Goal: Task Accomplishment & Management: Complete application form

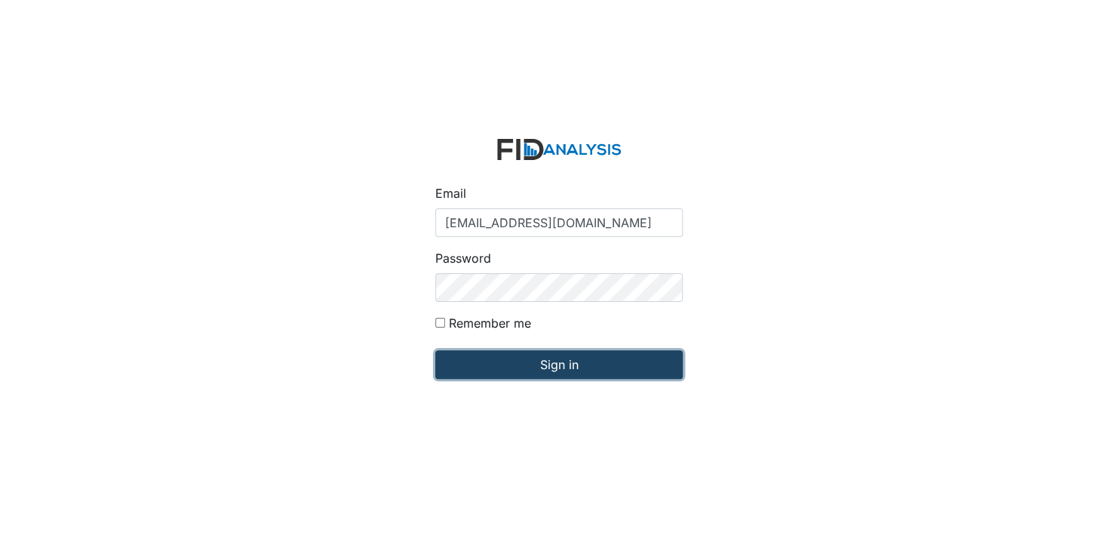
click at [559, 367] on input "Sign in" at bounding box center [559, 364] width 248 height 29
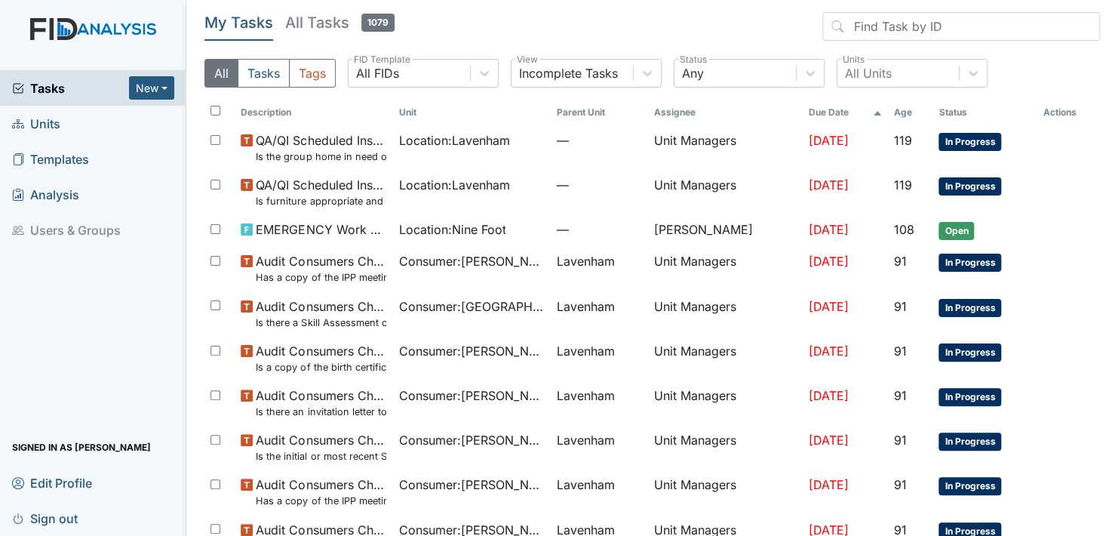
click at [38, 122] on span "Units" at bounding box center [36, 123] width 48 height 23
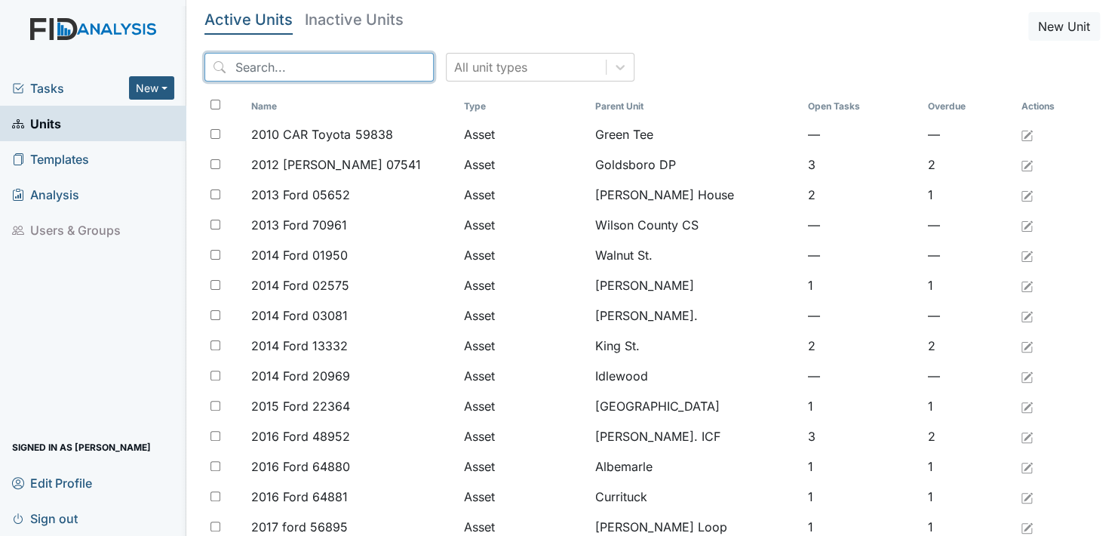
click at [370, 65] on input "search" at bounding box center [319, 67] width 229 height 29
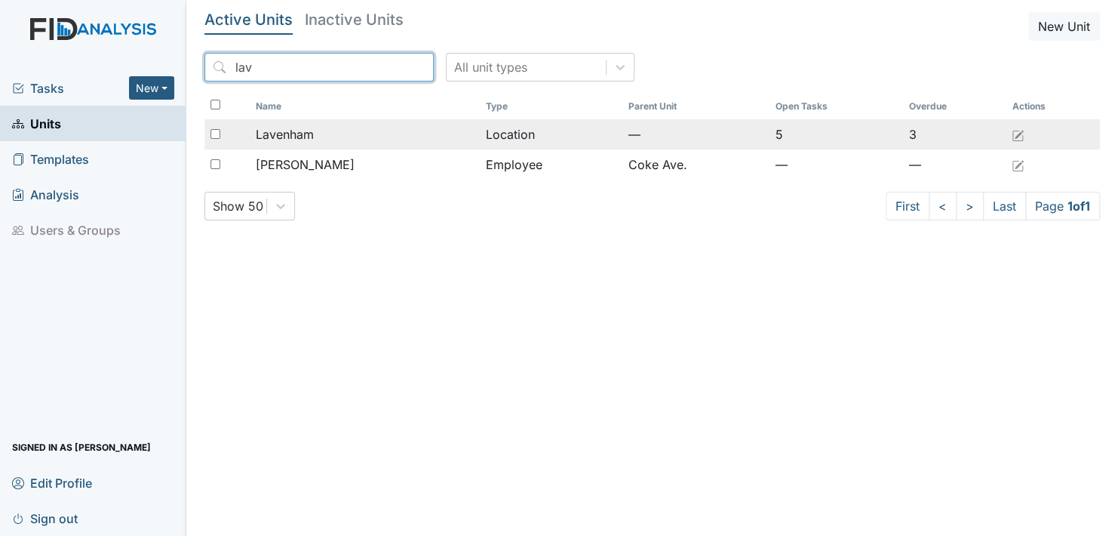
type input "lav"
click at [305, 134] on span "Lavenham" at bounding box center [285, 134] width 58 height 18
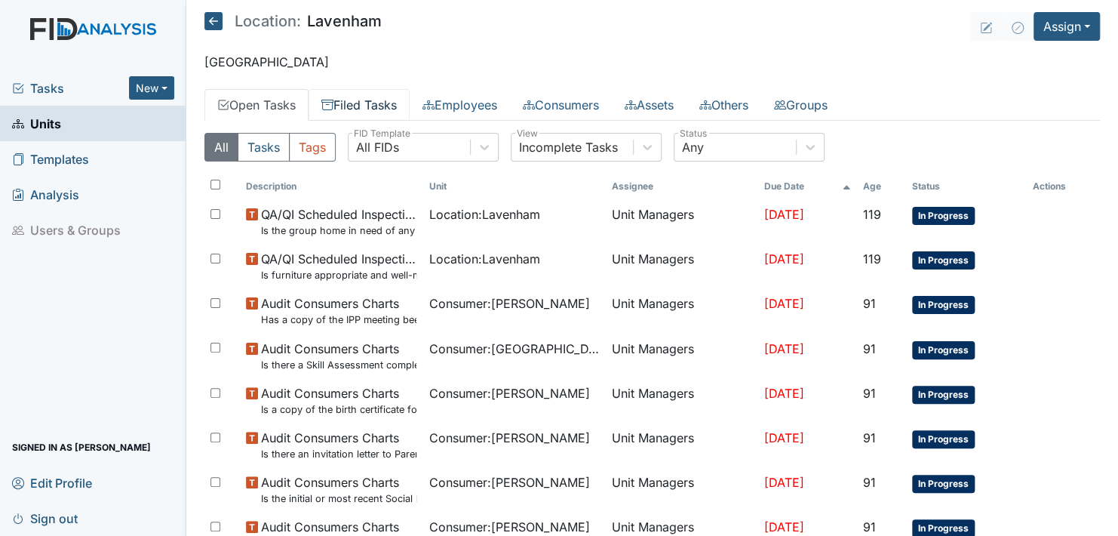
click at [396, 104] on link "Filed Tasks" at bounding box center [359, 105] width 101 height 32
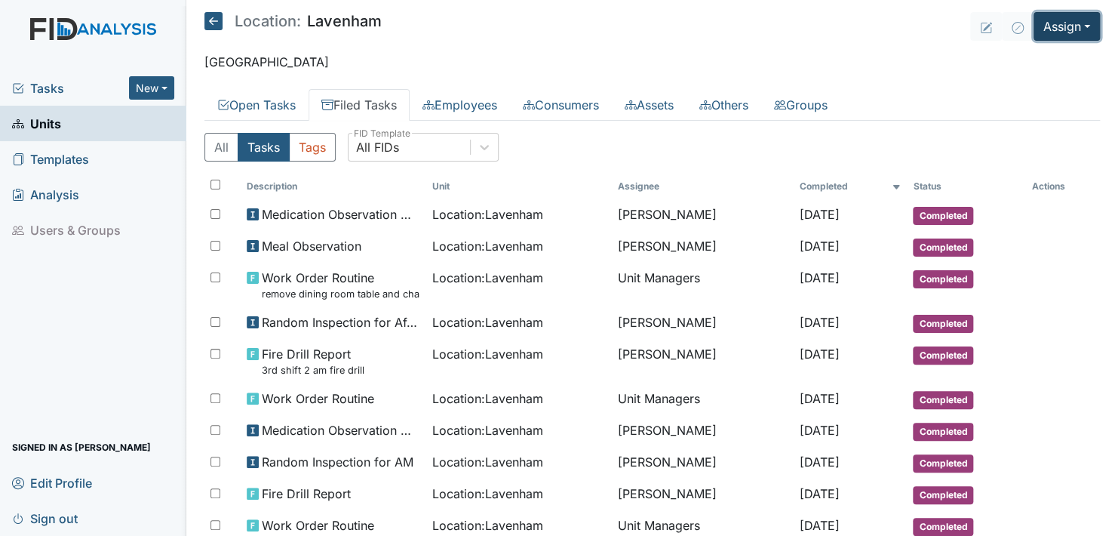
click at [1075, 25] on button "Assign" at bounding box center [1067, 26] width 66 height 29
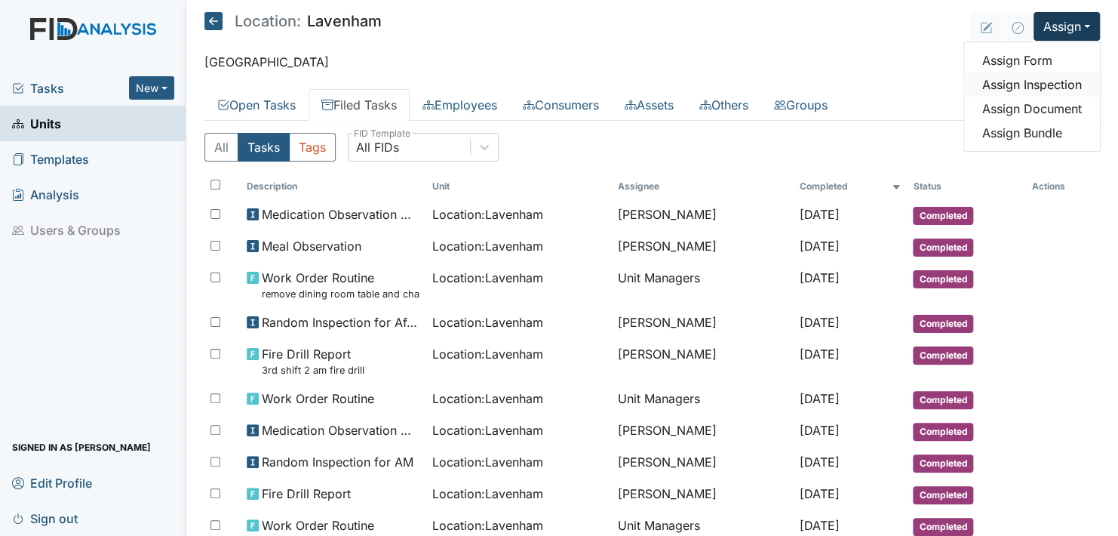
click at [1030, 86] on link "Assign Inspection" at bounding box center [1032, 84] width 136 height 24
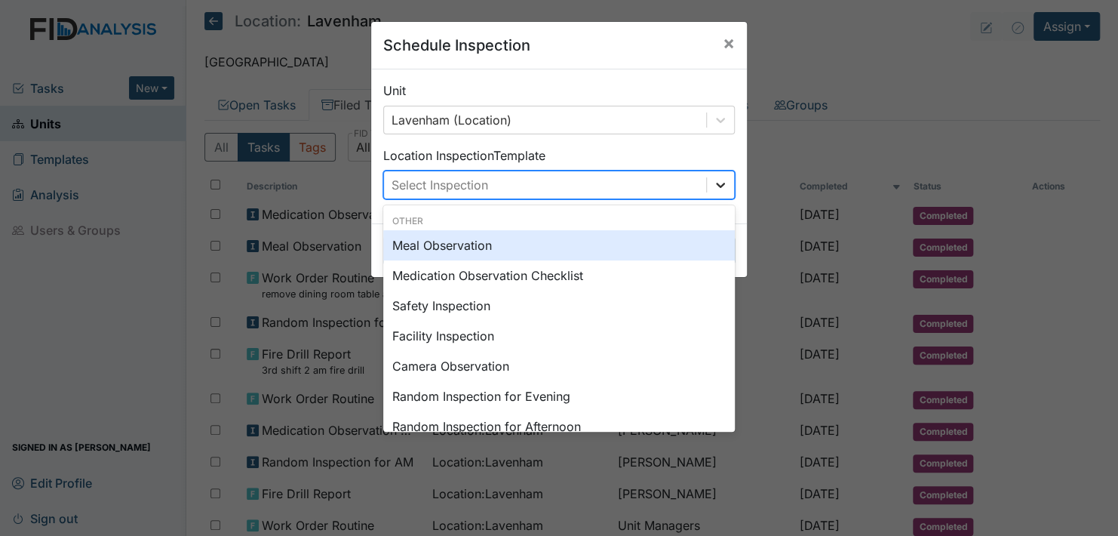
click at [720, 179] on icon at bounding box center [720, 184] width 15 height 15
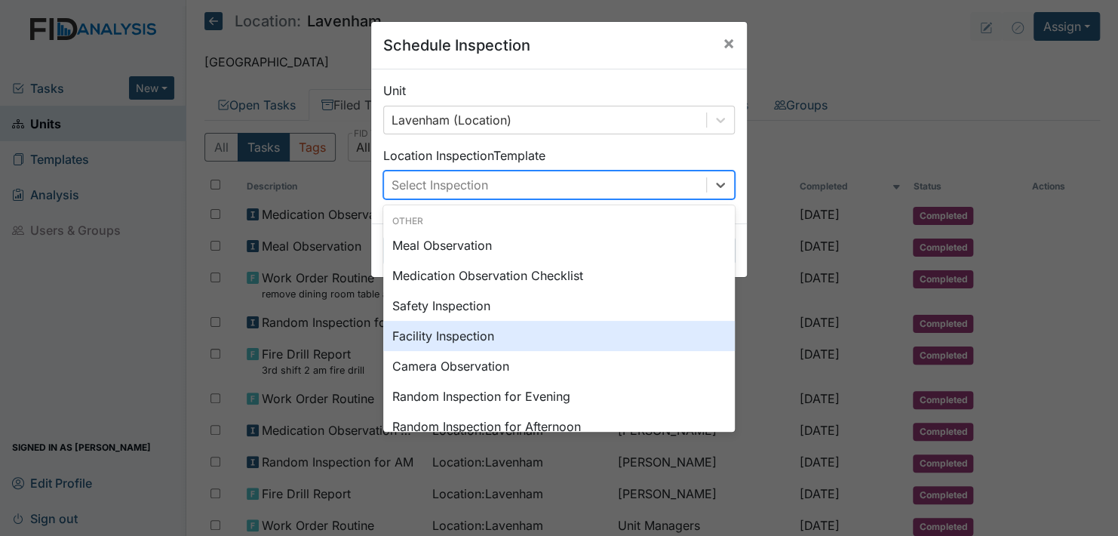
click at [430, 335] on div "Facility Inspection" at bounding box center [559, 336] width 352 height 30
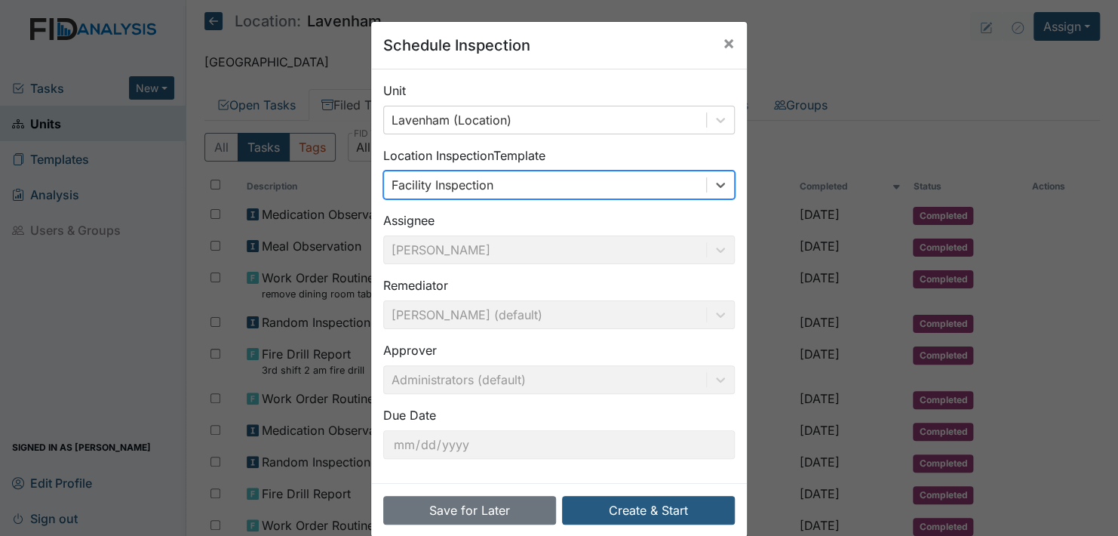
scroll to position [21, 0]
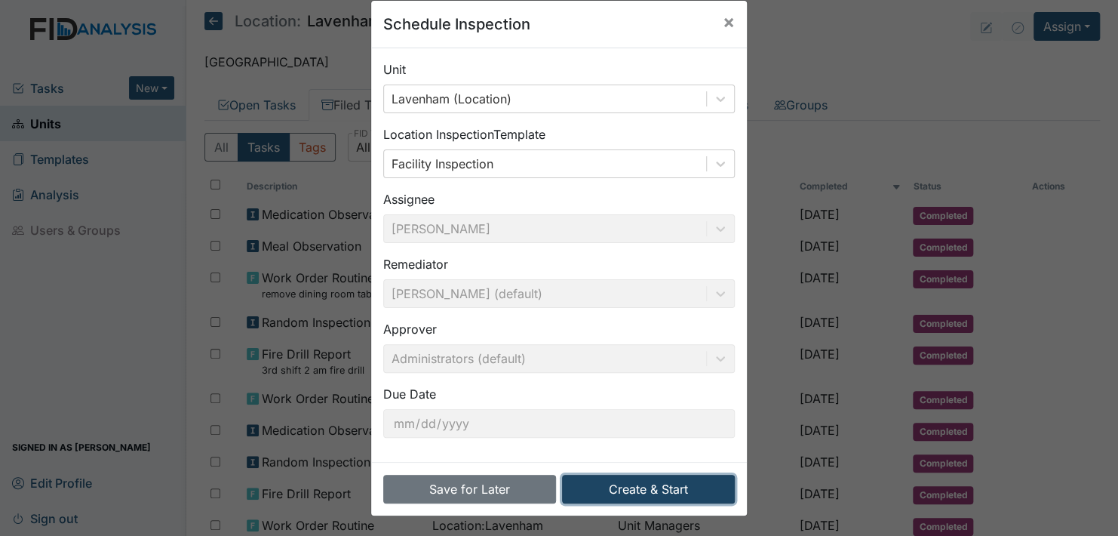
click at [623, 483] on button "Create & Start" at bounding box center [648, 489] width 173 height 29
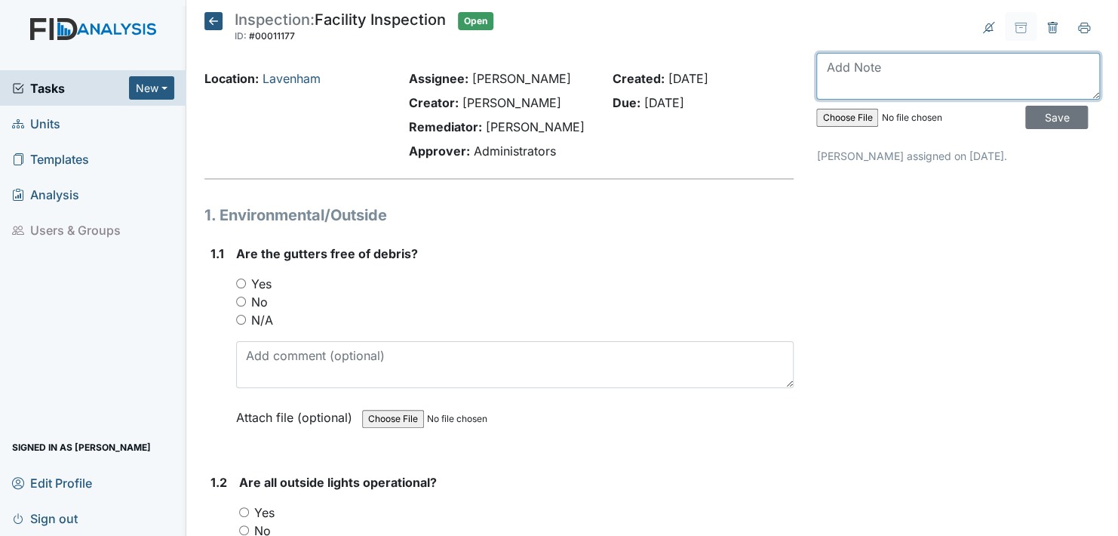
click at [872, 74] on textarea at bounding box center [959, 76] width 284 height 47
type textarea "This inspection was done on [DATE] but I forgot to put it in on that date."
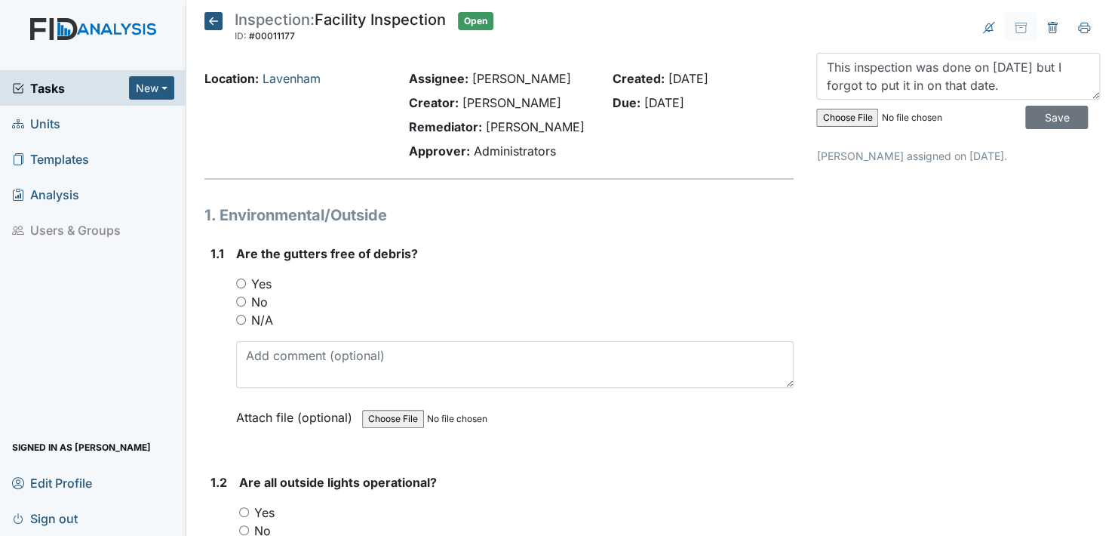
click at [240, 297] on input "No" at bounding box center [241, 302] width 10 height 10
radio input "true"
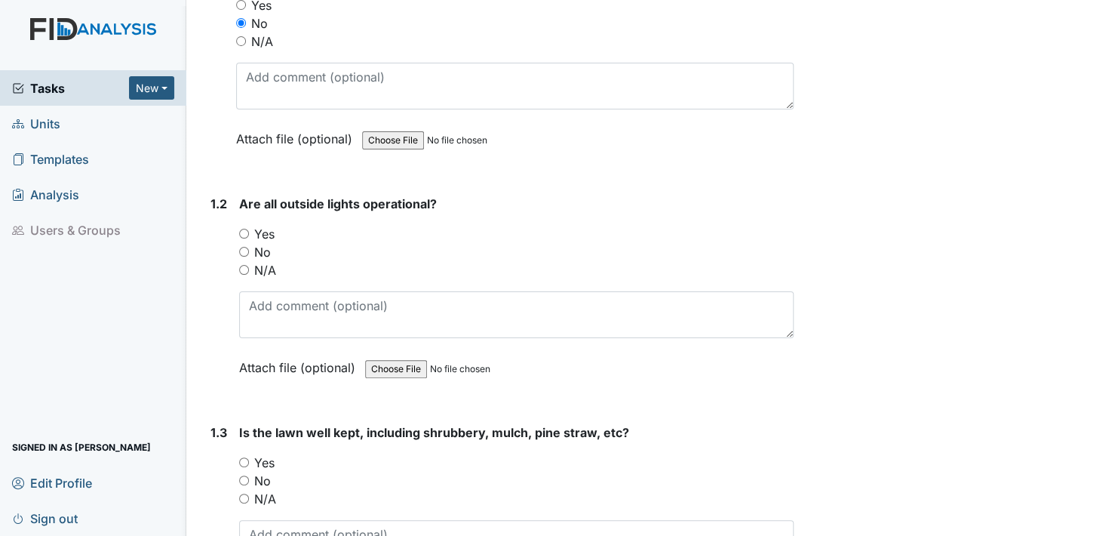
scroll to position [302, 0]
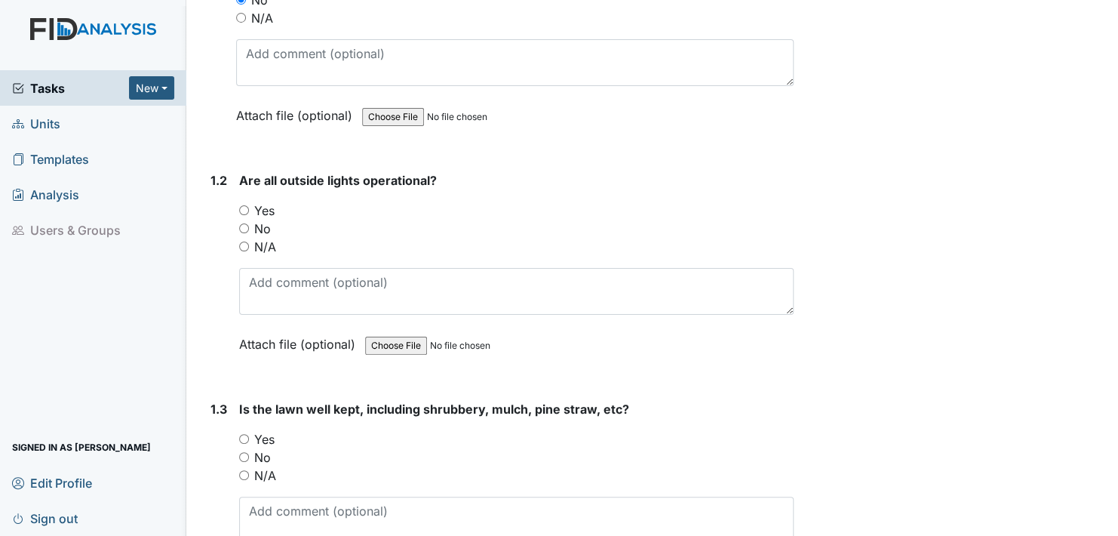
click at [241, 209] on input "Yes" at bounding box center [244, 210] width 10 height 10
radio input "true"
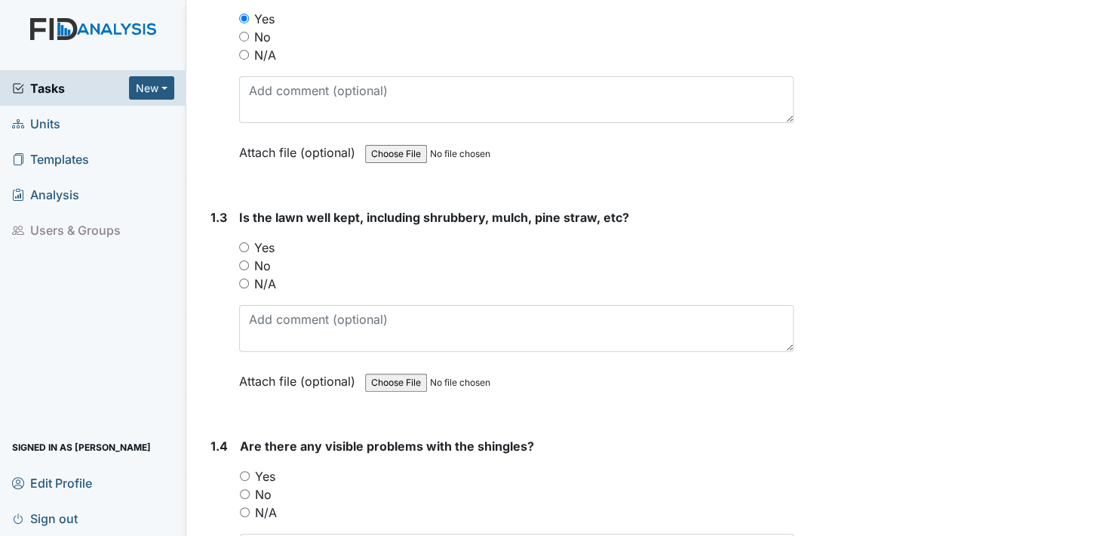
scroll to position [528, 0]
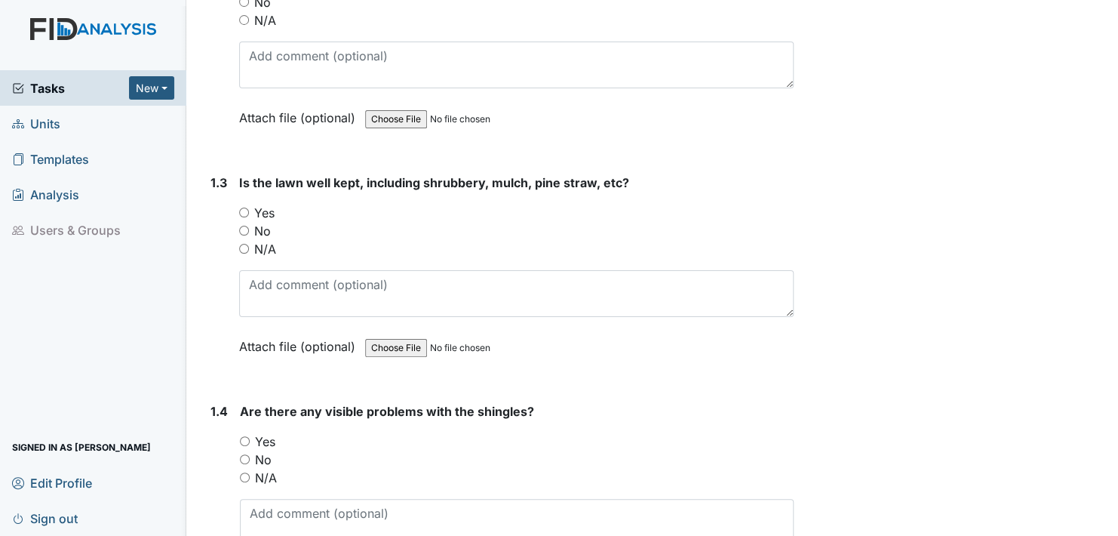
click at [242, 210] on input "Yes" at bounding box center [244, 213] width 10 height 10
radio input "true"
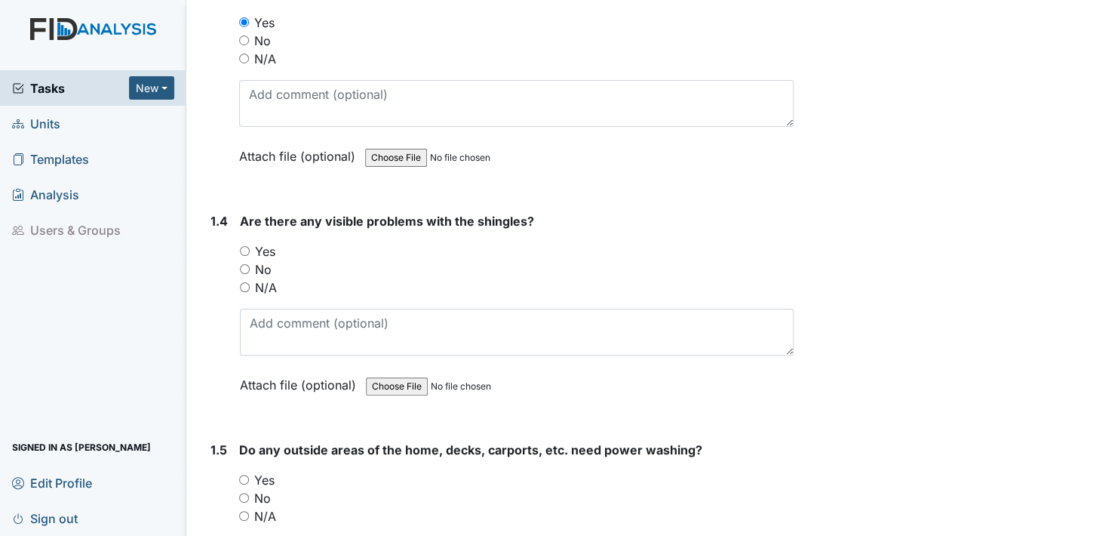
scroll to position [755, 0]
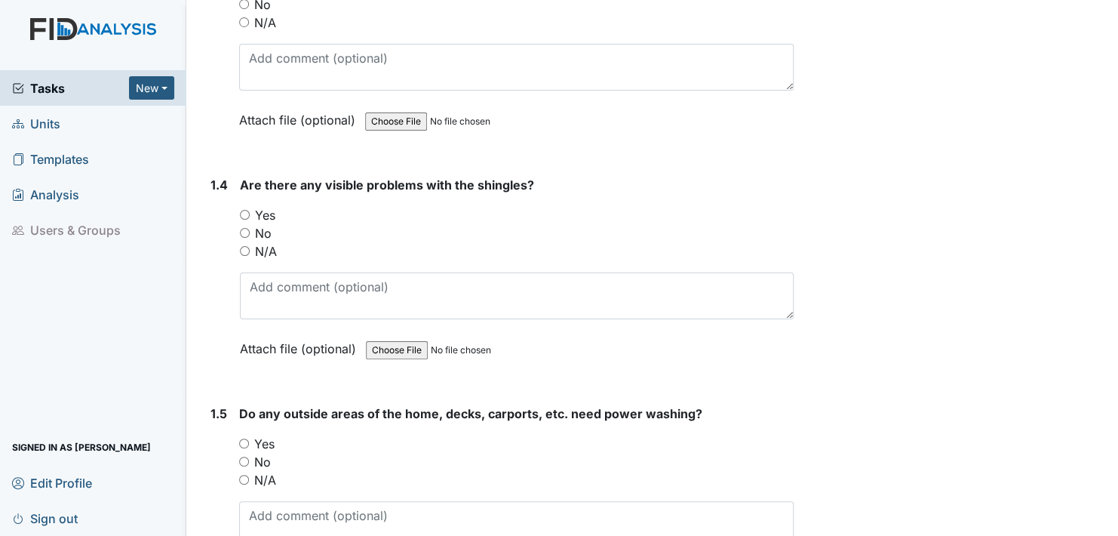
click at [244, 229] on input "No" at bounding box center [245, 233] width 10 height 10
radio input "true"
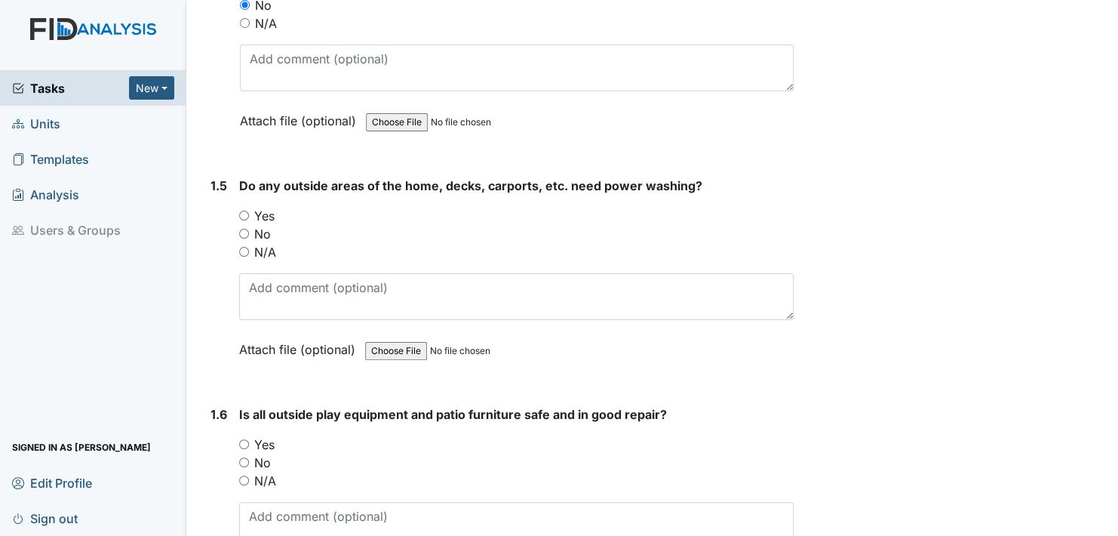
scroll to position [1057, 0]
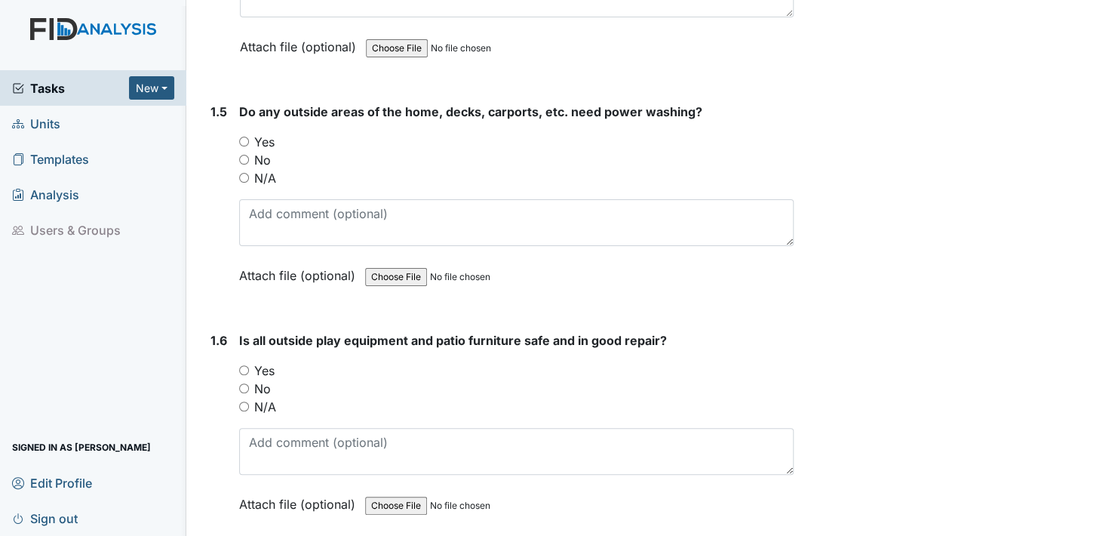
drag, startPoint x: 246, startPoint y: 156, endPoint x: 270, endPoint y: 177, distance: 31.6
click at [246, 157] on input "No" at bounding box center [244, 160] width 10 height 10
radio input "true"
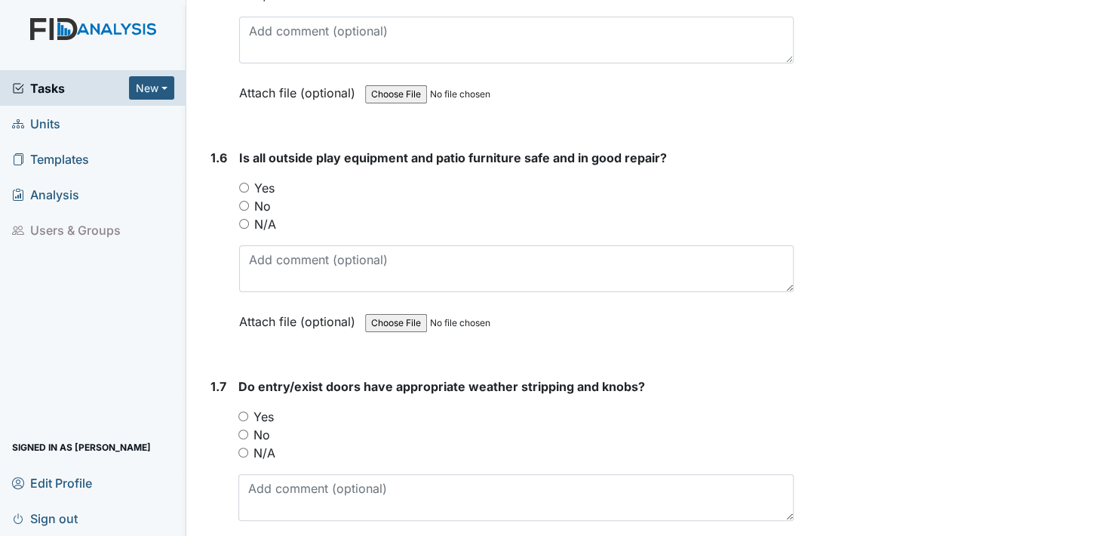
scroll to position [1283, 0]
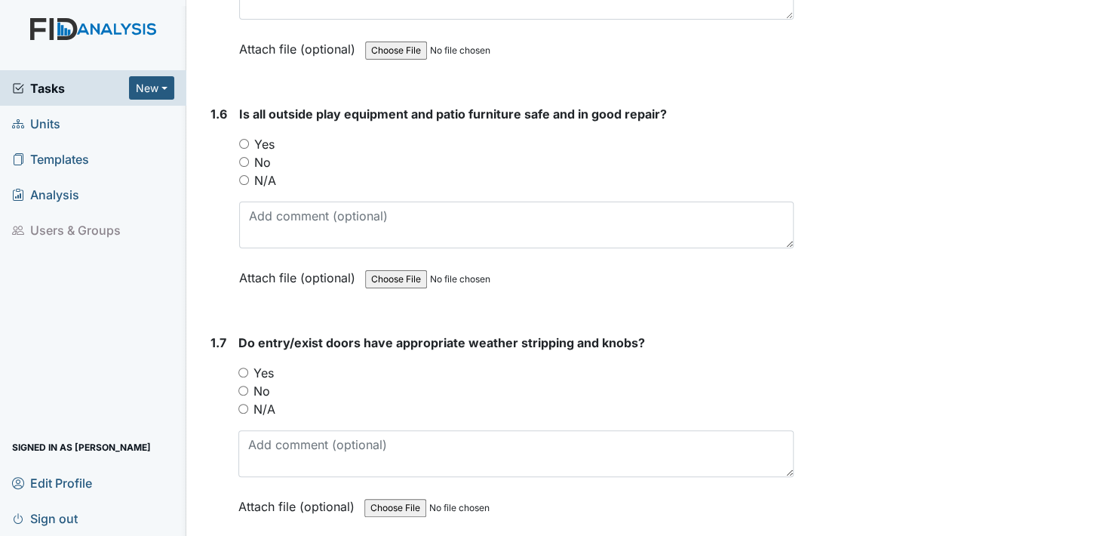
drag, startPoint x: 242, startPoint y: 140, endPoint x: 263, endPoint y: 186, distance: 50.7
click at [242, 143] on input "Yes" at bounding box center [244, 144] width 10 height 10
radio input "true"
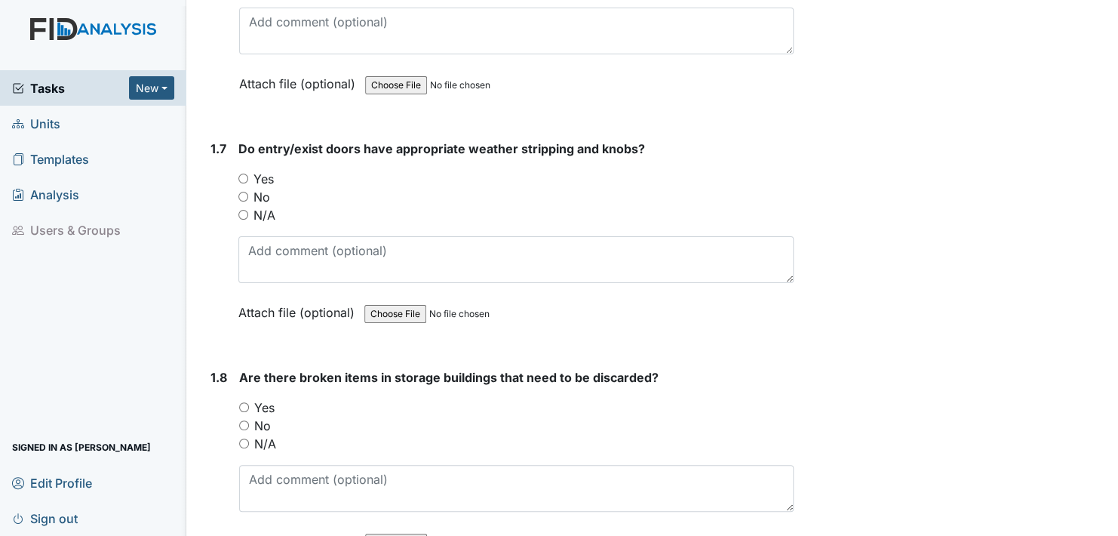
scroll to position [1509, 0]
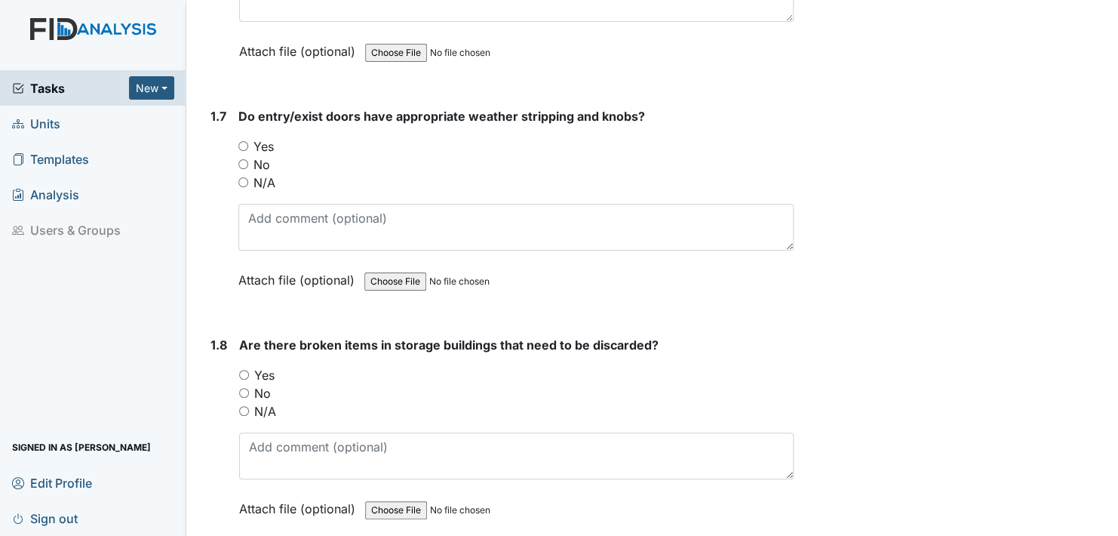
drag, startPoint x: 244, startPoint y: 140, endPoint x: 281, endPoint y: 175, distance: 51.3
click at [245, 143] on input "Yes" at bounding box center [243, 146] width 10 height 10
radio input "true"
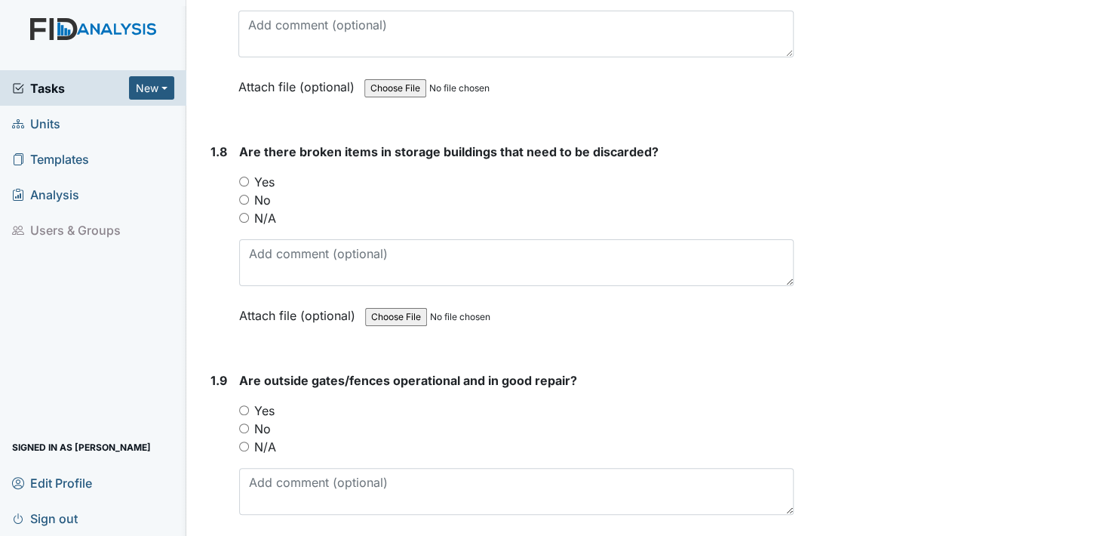
scroll to position [1736, 0]
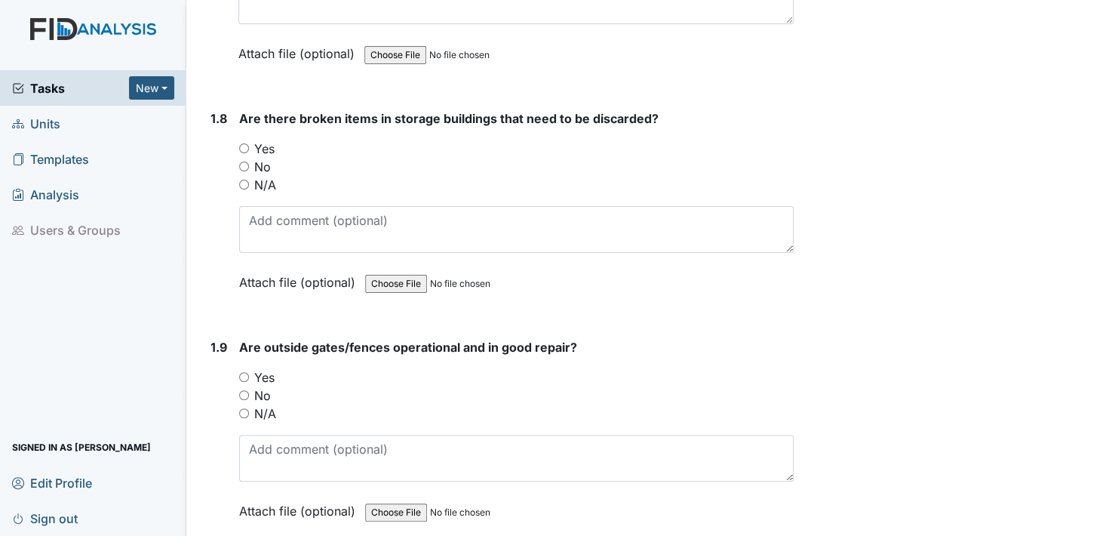
click at [245, 162] on input "No" at bounding box center [244, 167] width 10 height 10
radio input "true"
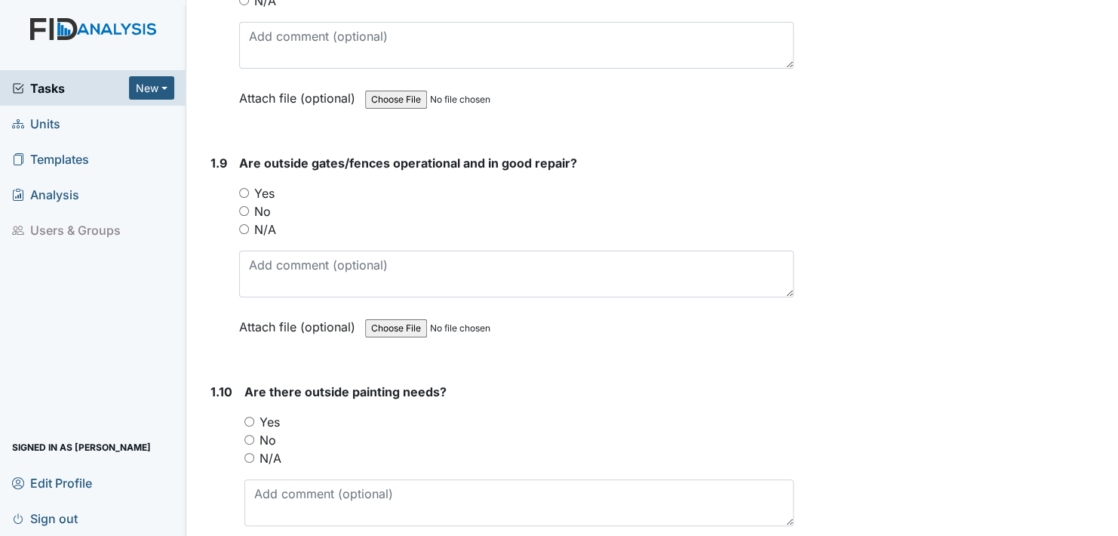
scroll to position [1962, 0]
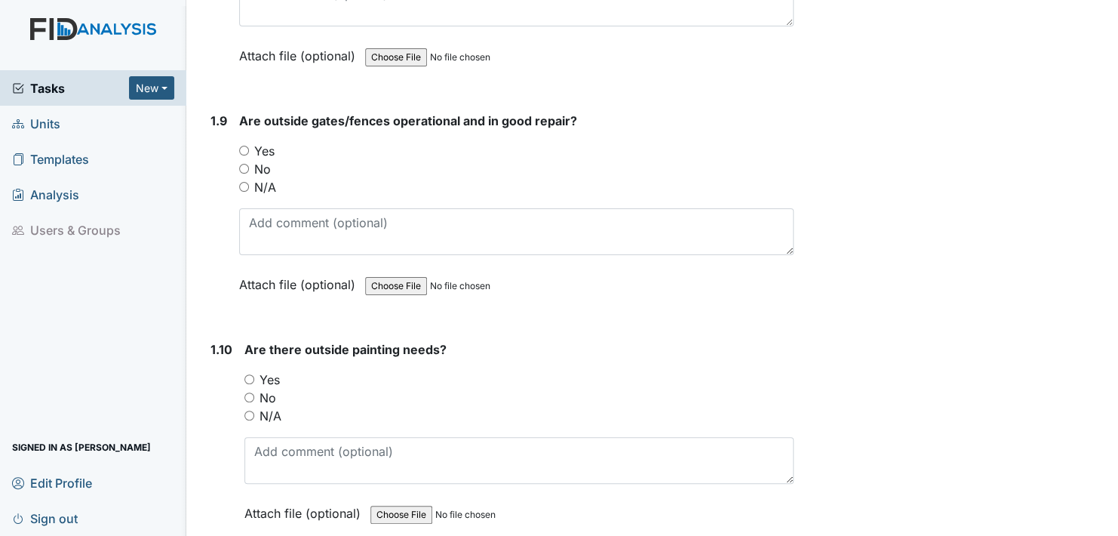
click at [242, 146] on input "Yes" at bounding box center [244, 151] width 10 height 10
radio input "true"
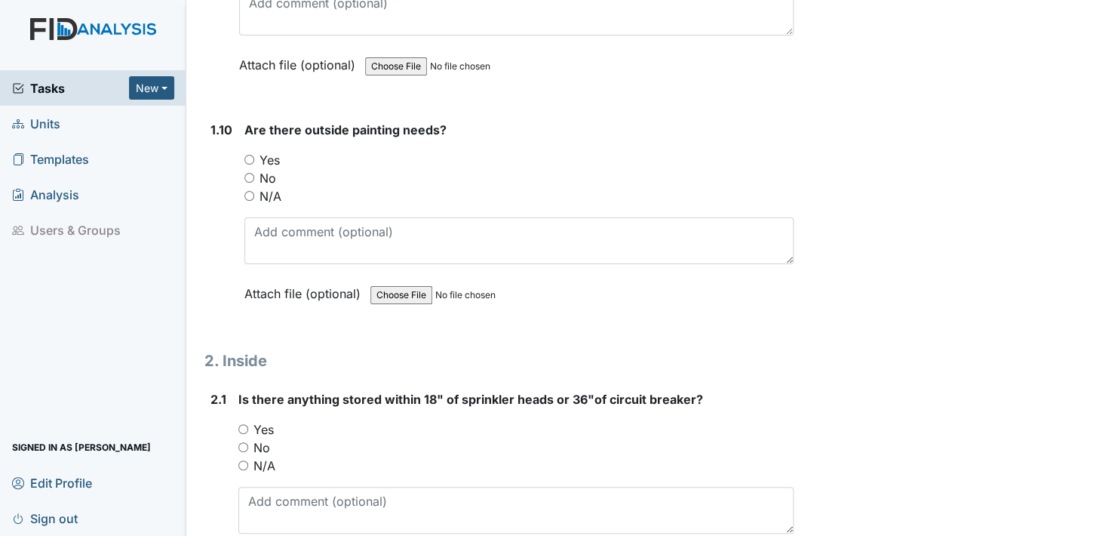
scroll to position [2189, 0]
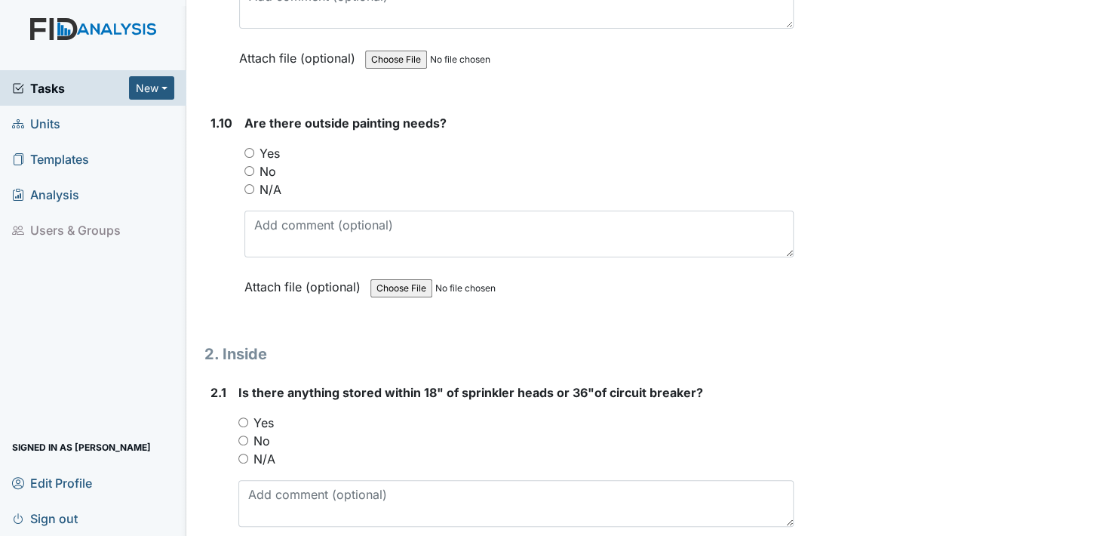
click at [248, 166] on input "No" at bounding box center [250, 171] width 10 height 10
radio input "true"
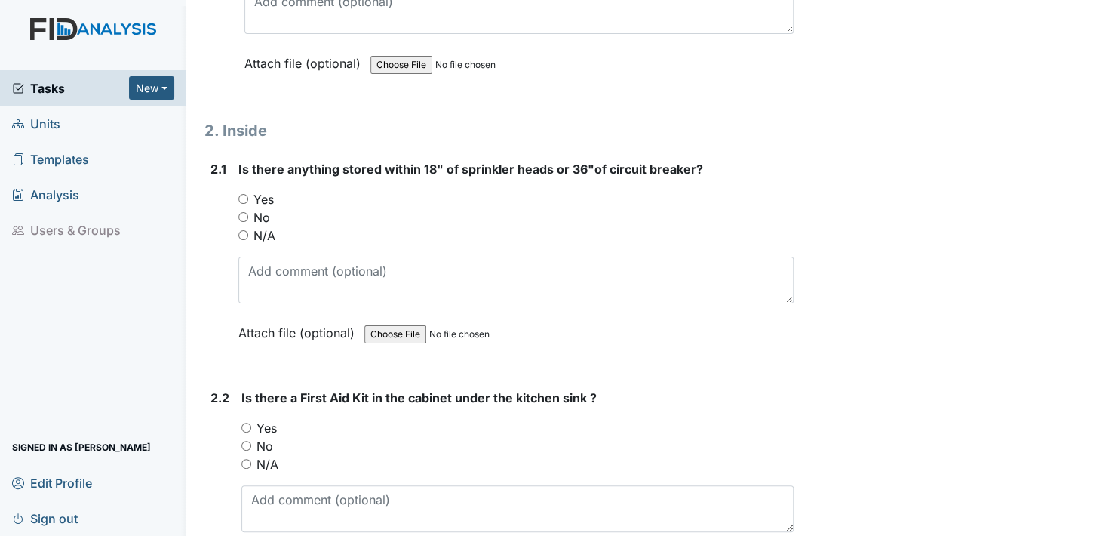
scroll to position [2415, 0]
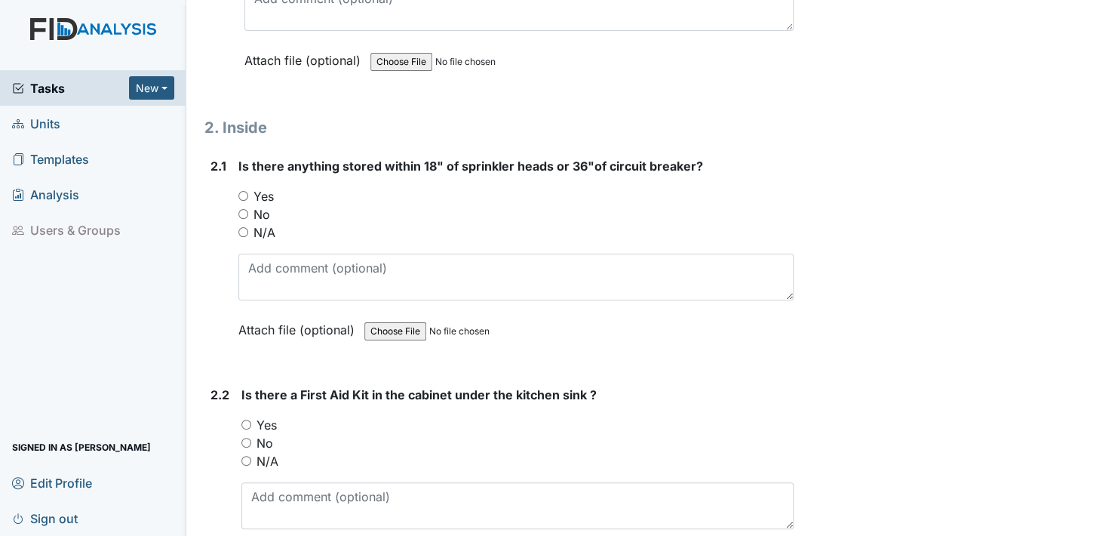
drag, startPoint x: 241, startPoint y: 203, endPoint x: 248, endPoint y: 216, distance: 14.5
click at [243, 209] on input "No" at bounding box center [243, 214] width 10 height 10
radio input "true"
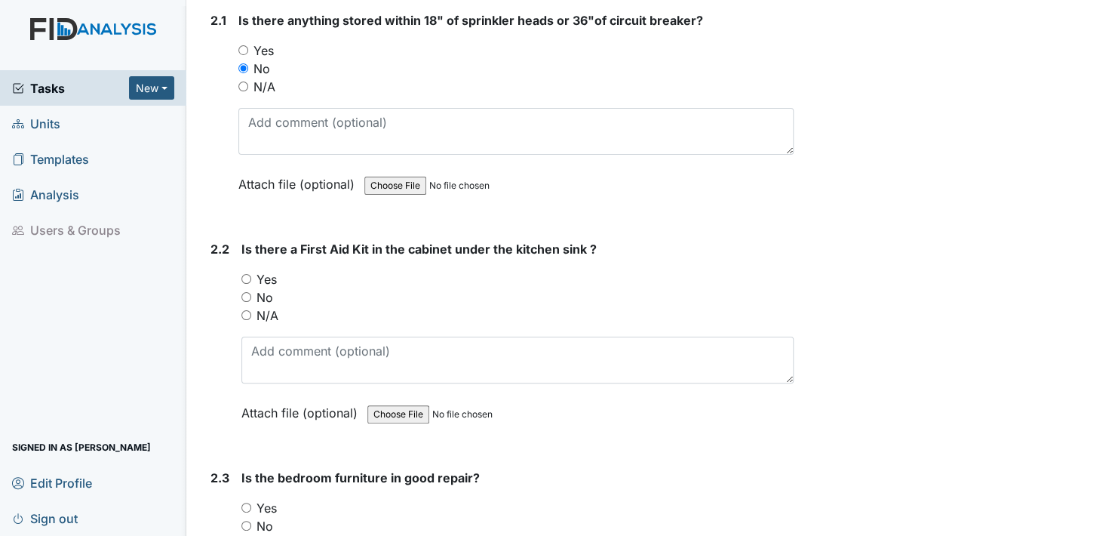
scroll to position [2566, 0]
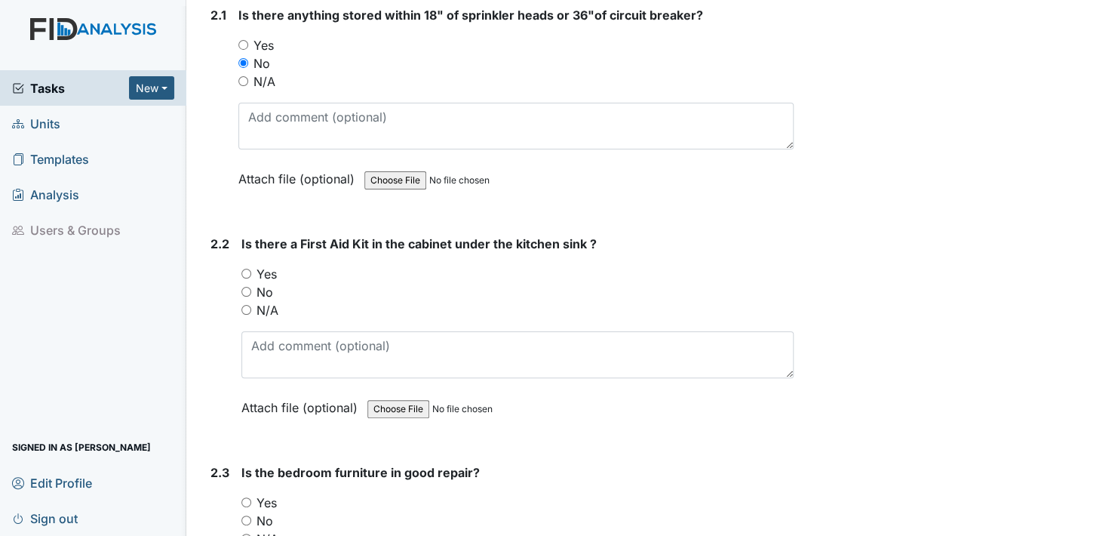
drag, startPoint x: 245, startPoint y: 263, endPoint x: 291, endPoint y: 305, distance: 62.0
click at [245, 269] on input "Yes" at bounding box center [246, 274] width 10 height 10
radio input "true"
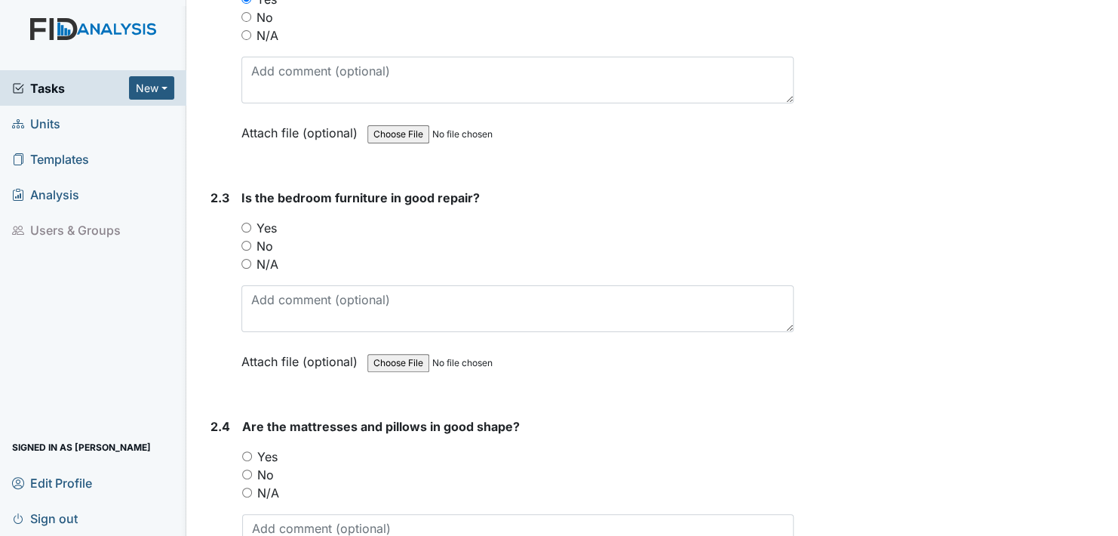
scroll to position [2868, 0]
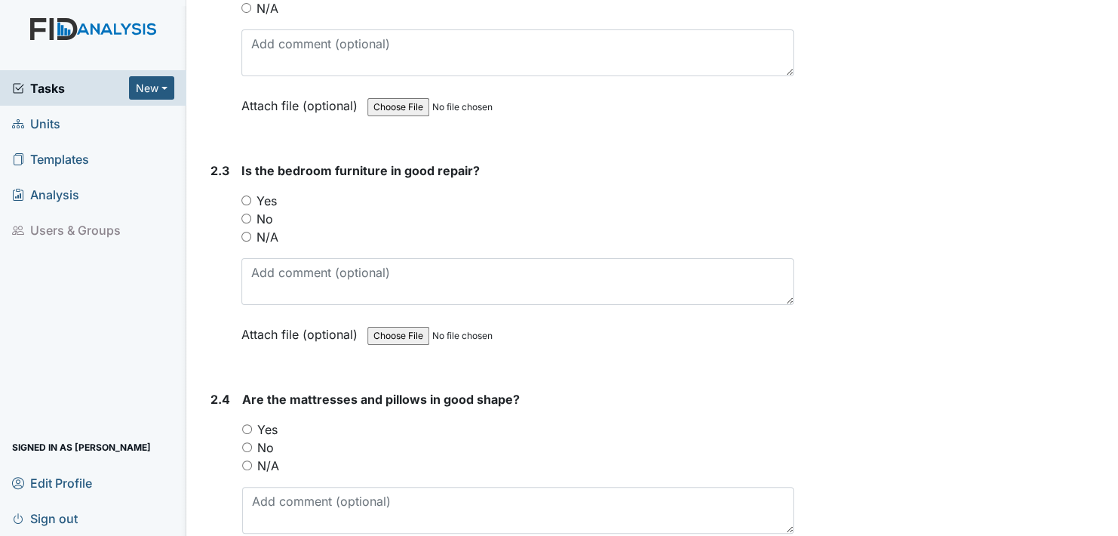
drag, startPoint x: 245, startPoint y: 189, endPoint x: 266, endPoint y: 241, distance: 55.8
click at [250, 207] on div "You must select one of the below options. Yes No N/A" at bounding box center [517, 219] width 552 height 54
drag, startPoint x: 244, startPoint y: 186, endPoint x: 266, endPoint y: 234, distance: 53.0
click at [255, 216] on div "You must select one of the below options. Yes No N/A" at bounding box center [517, 219] width 552 height 54
click at [246, 195] on input "Yes" at bounding box center [246, 200] width 10 height 10
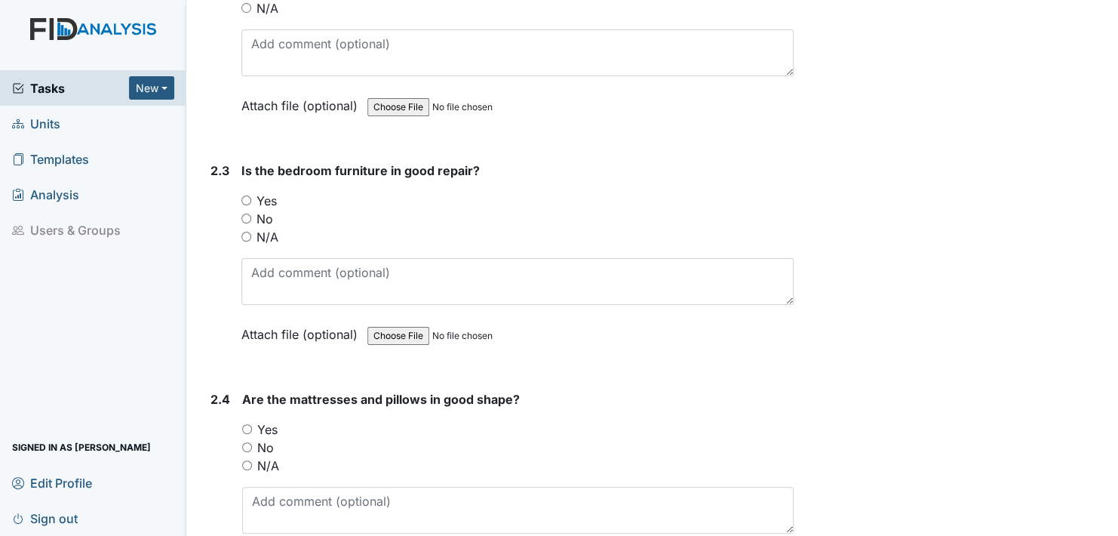
radio input "true"
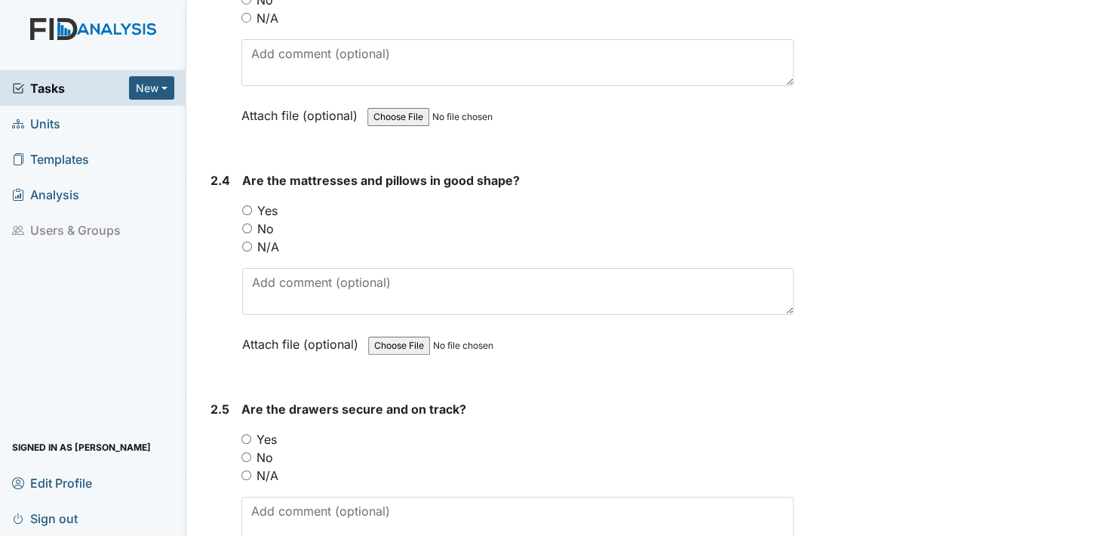
scroll to position [3094, 0]
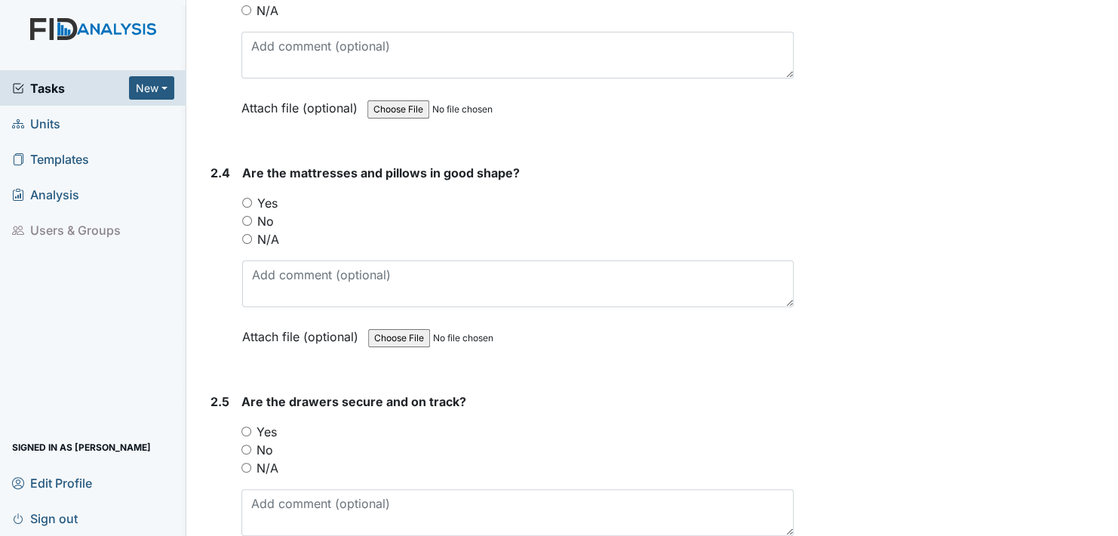
drag, startPoint x: 247, startPoint y: 191, endPoint x: 257, endPoint y: 210, distance: 21.3
click at [250, 198] on div "Yes" at bounding box center [518, 203] width 552 height 18
click at [245, 198] on input "Yes" at bounding box center [247, 203] width 10 height 10
radio input "true"
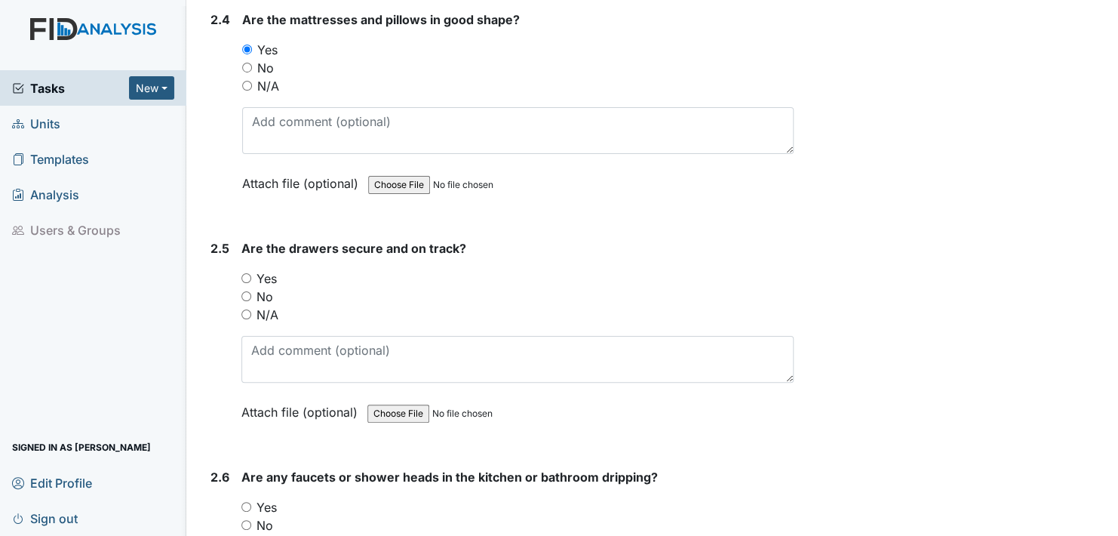
scroll to position [3321, 0]
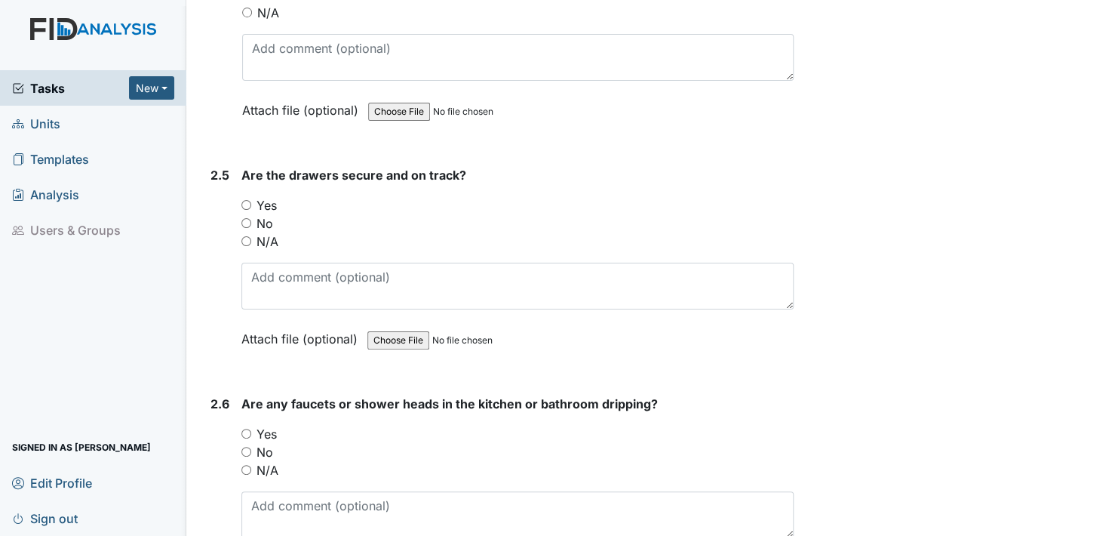
click at [248, 200] on input "Yes" at bounding box center [246, 205] width 10 height 10
radio input "true"
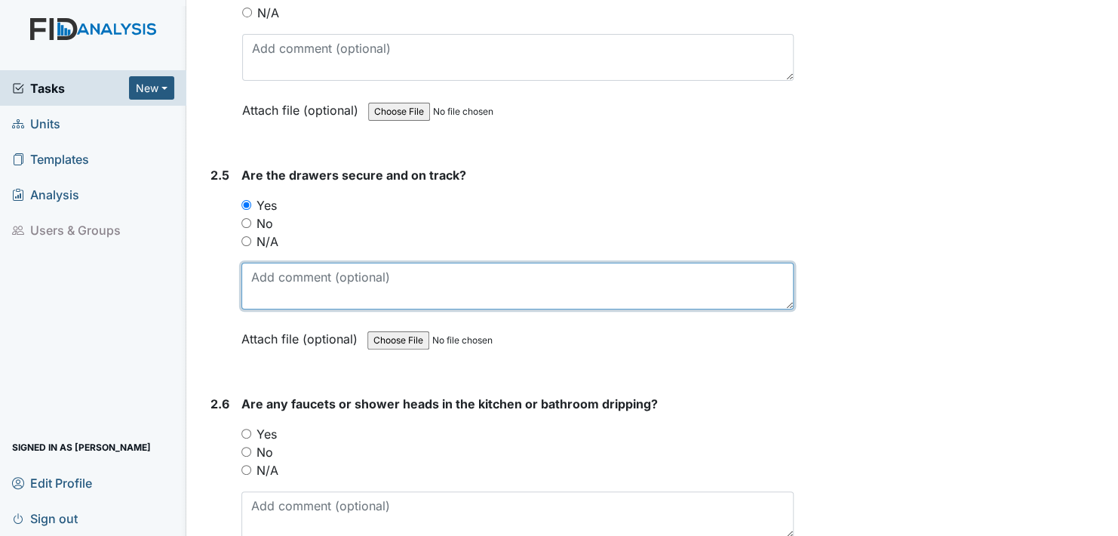
click at [251, 278] on textarea at bounding box center [517, 286] width 552 height 47
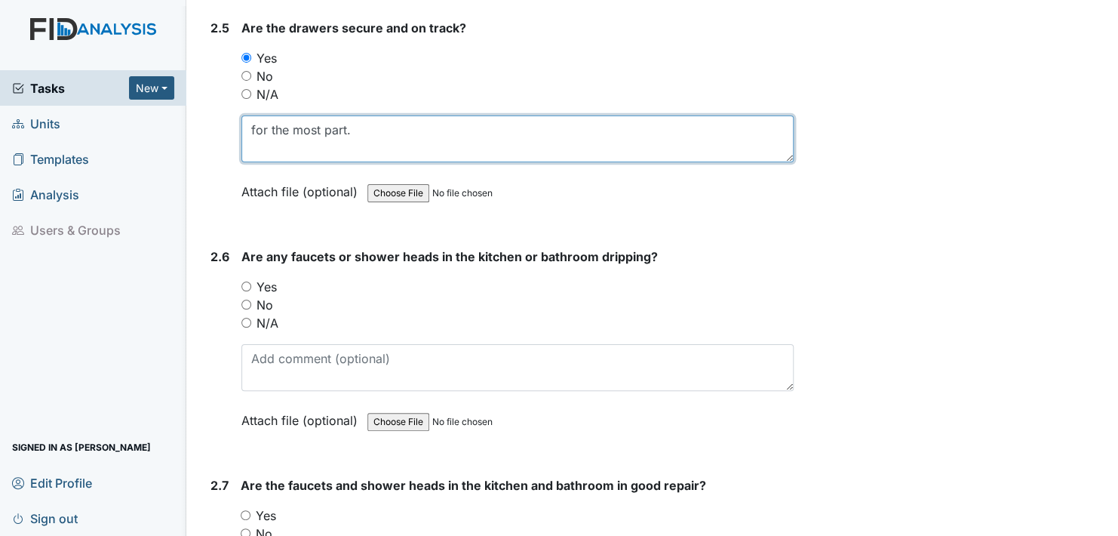
scroll to position [3472, 0]
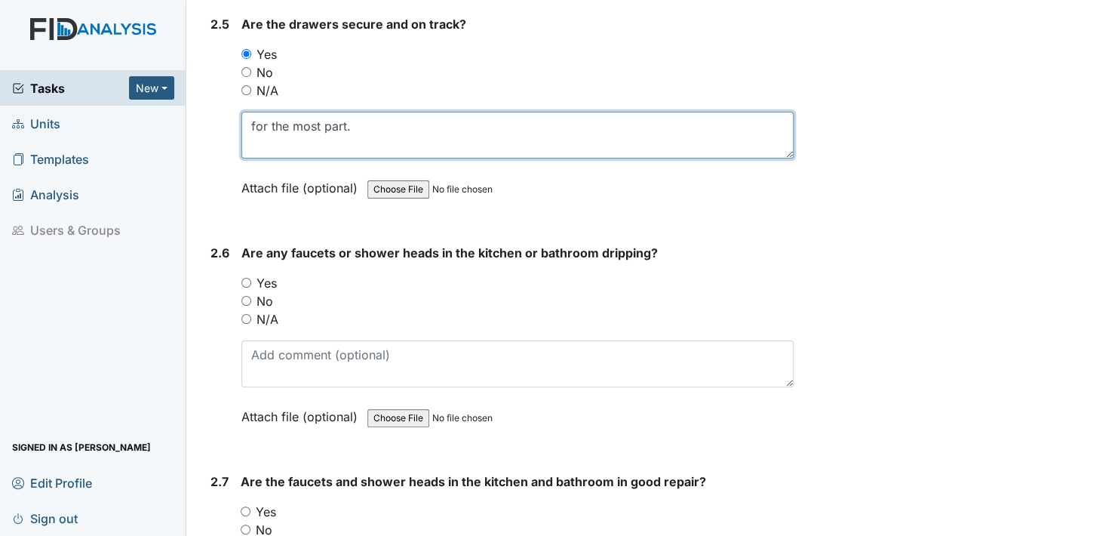
type textarea "for the most part."
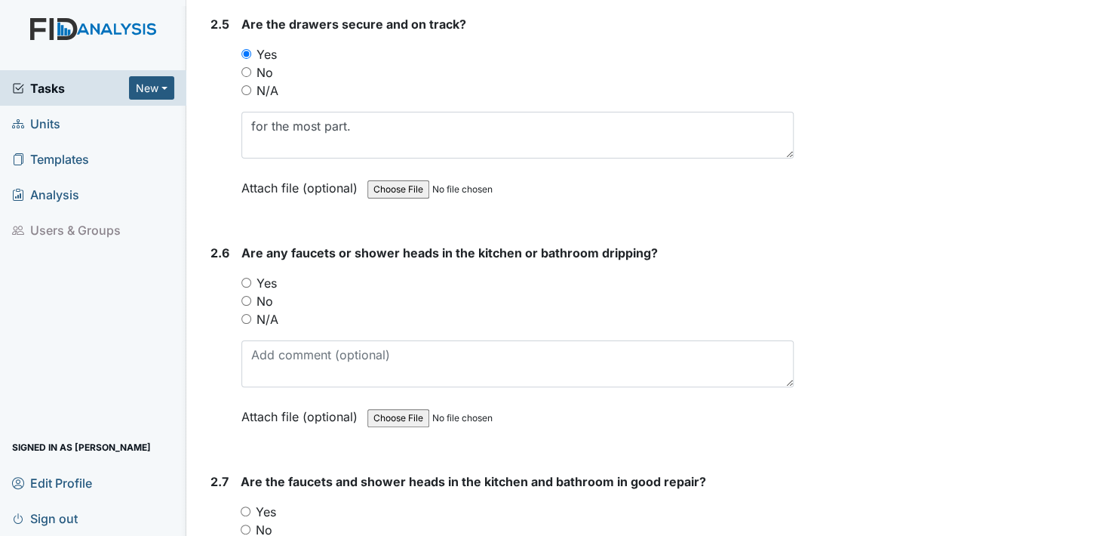
click at [262, 172] on label "Attach file (optional)" at bounding box center [302, 184] width 122 height 26
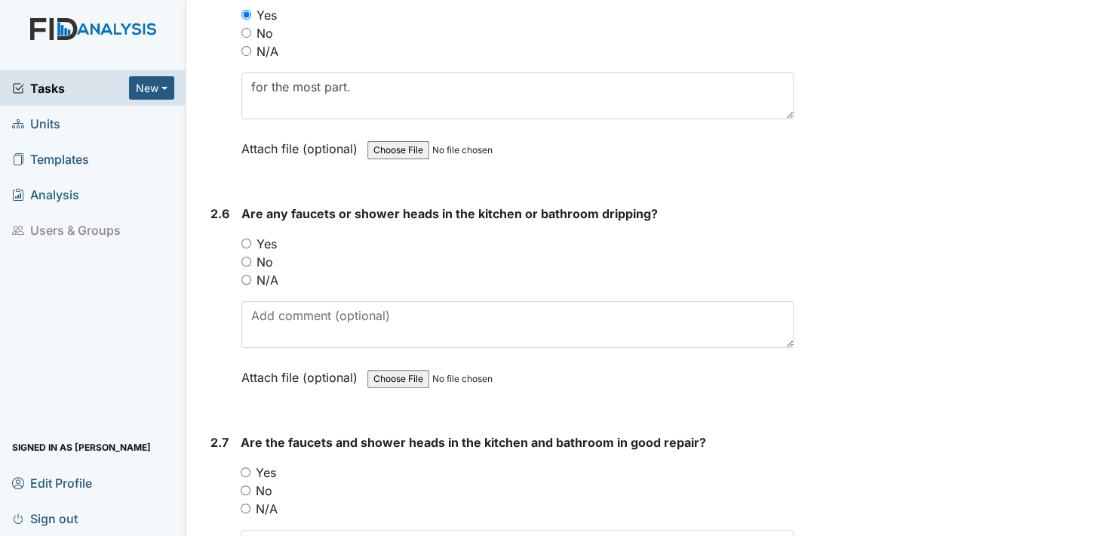
scroll to position [3547, 0]
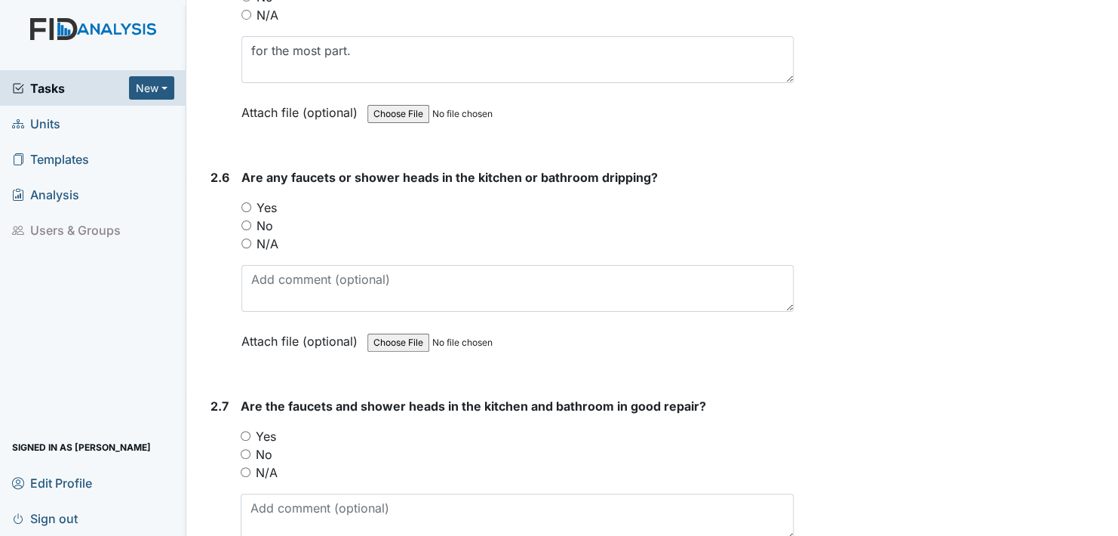
drag, startPoint x: 245, startPoint y: 211, endPoint x: 263, endPoint y: 249, distance: 41.9
click at [247, 220] on input "No" at bounding box center [246, 225] width 10 height 10
radio input "true"
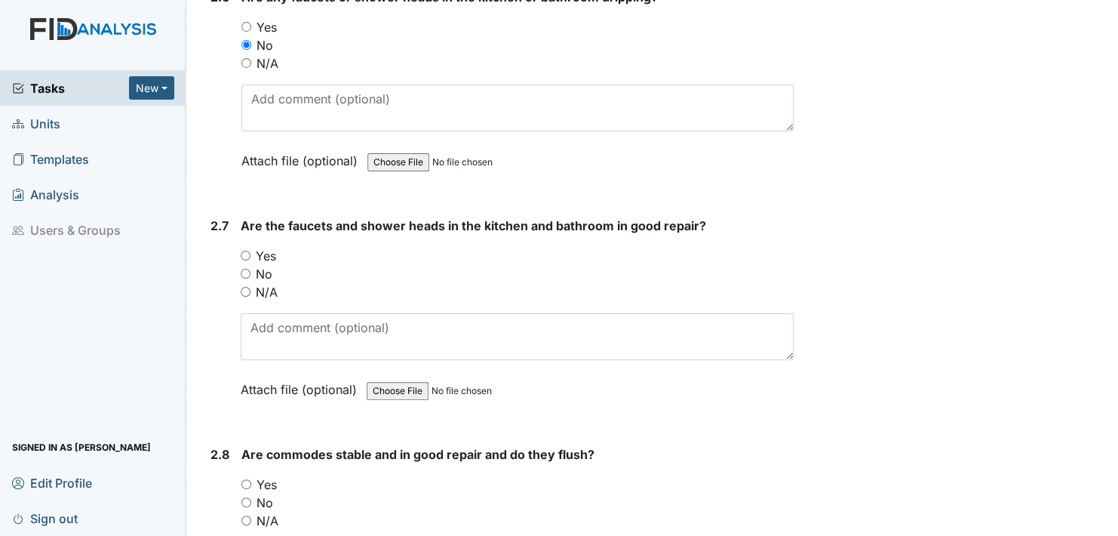
scroll to position [3773, 0]
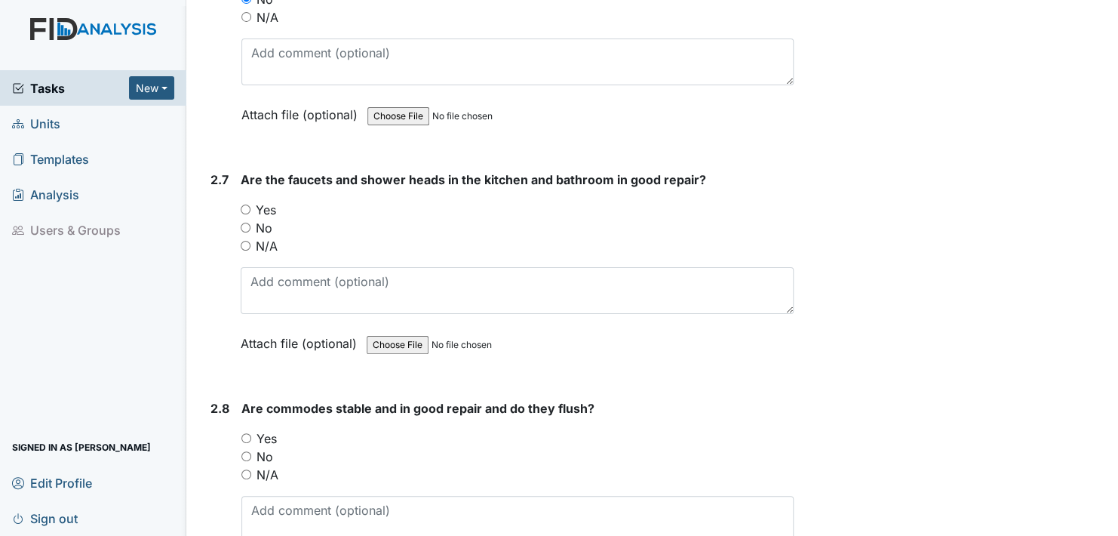
drag, startPoint x: 244, startPoint y: 194, endPoint x: 250, endPoint y: 210, distance: 17.0
click at [245, 205] on input "Yes" at bounding box center [246, 210] width 10 height 10
radio input "true"
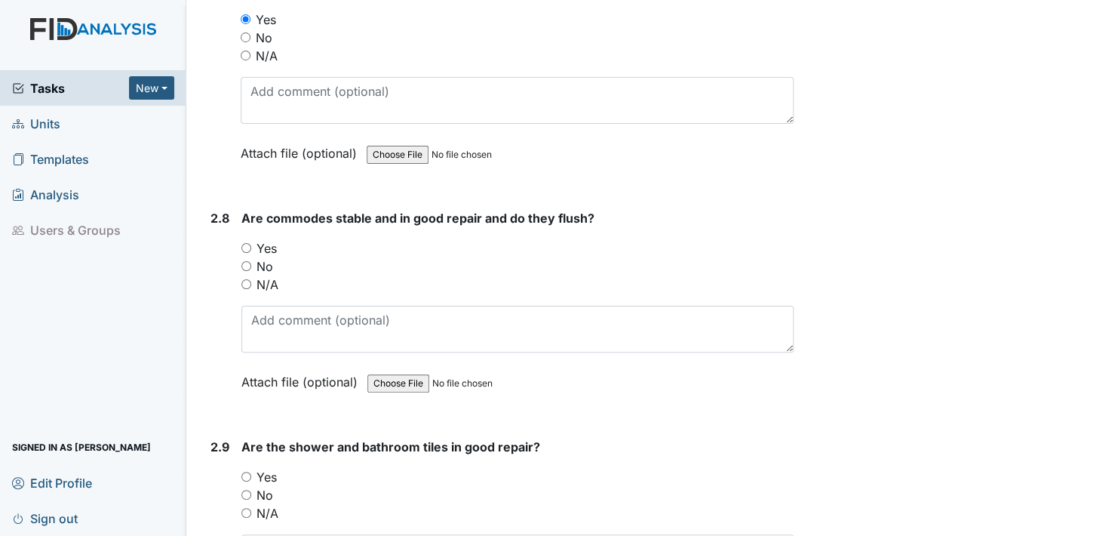
scroll to position [4000, 0]
